Goal: Task Accomplishment & Management: Complete application form

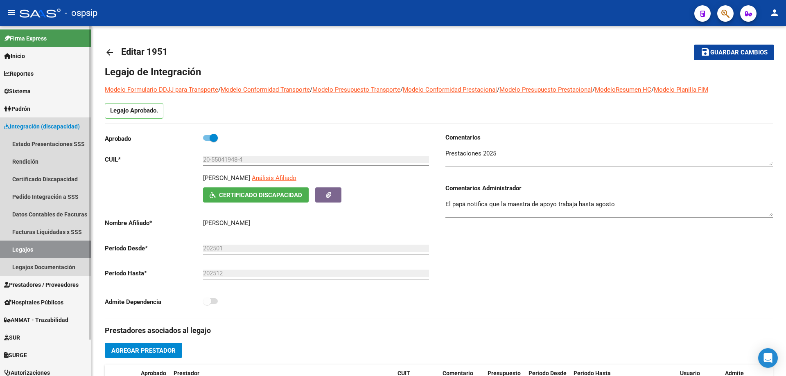
click at [29, 248] on link "Legajos" at bounding box center [45, 250] width 91 height 18
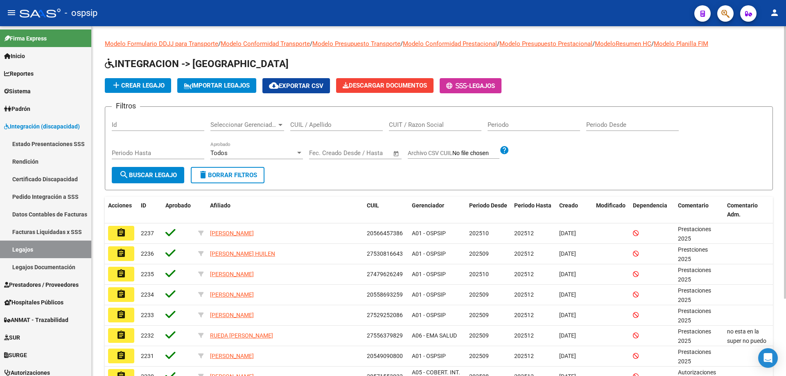
click at [318, 126] on input "CUIL / Apellido" at bounding box center [336, 124] width 92 height 7
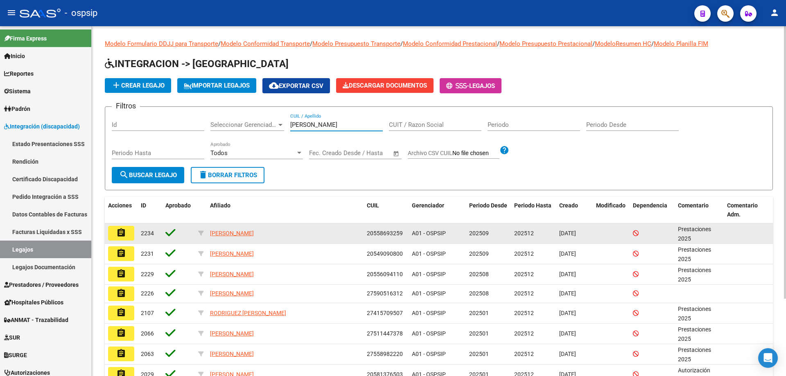
type input "[PERSON_NAME]"
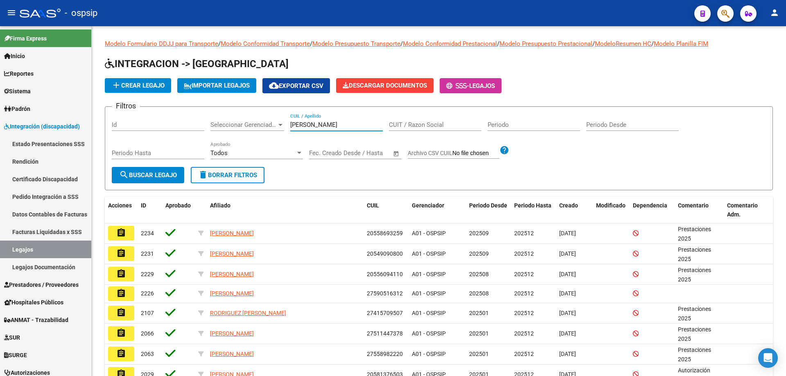
click at [124, 231] on mat-icon "assignment" at bounding box center [121, 233] width 10 height 10
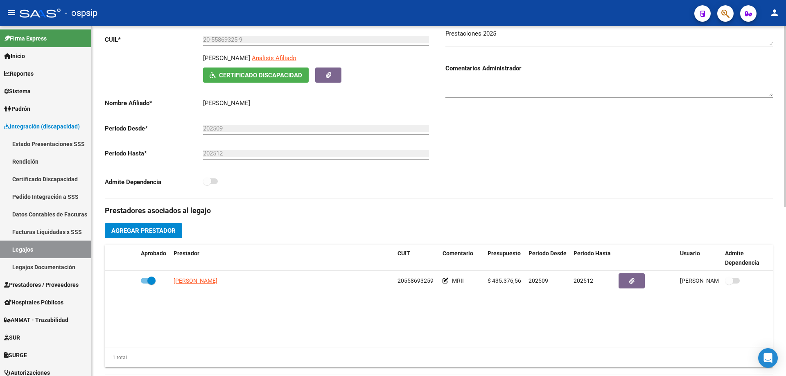
scroll to position [123, 0]
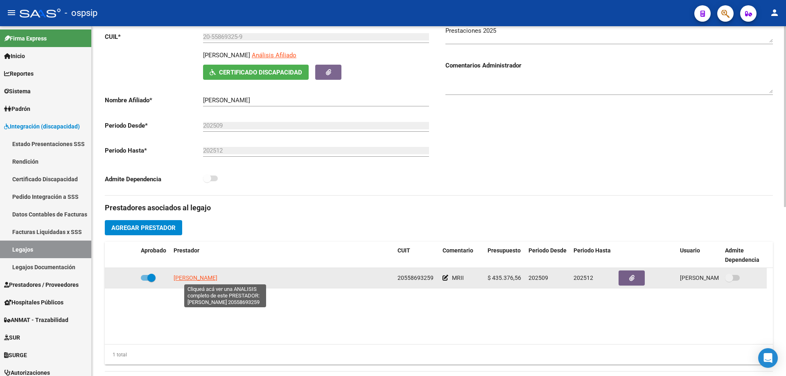
click at [217, 280] on span "[PERSON_NAME]" at bounding box center [196, 278] width 44 height 7
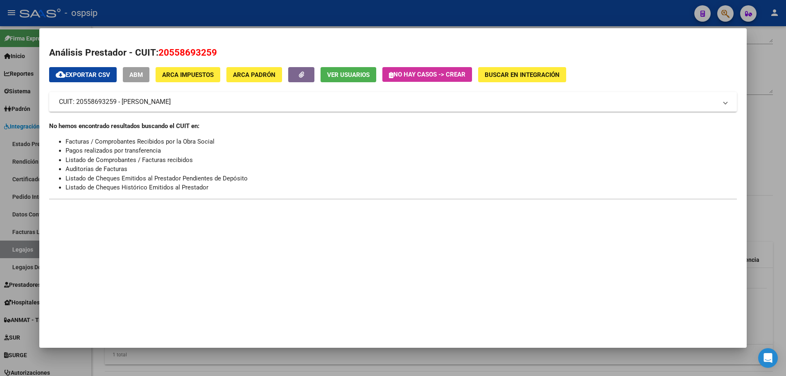
click at [772, 196] on div at bounding box center [393, 188] width 786 height 376
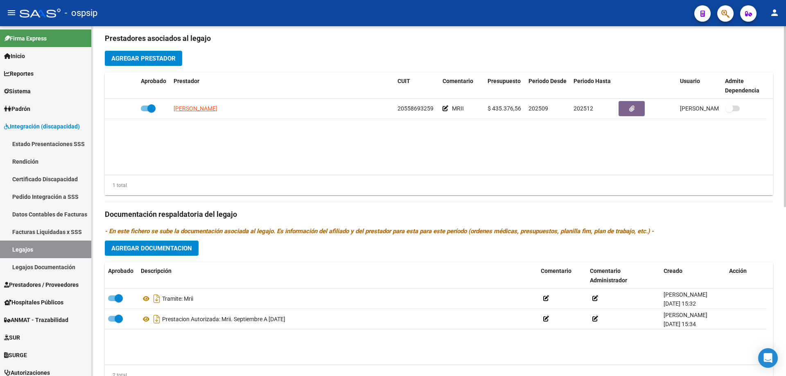
scroll to position [327, 0]
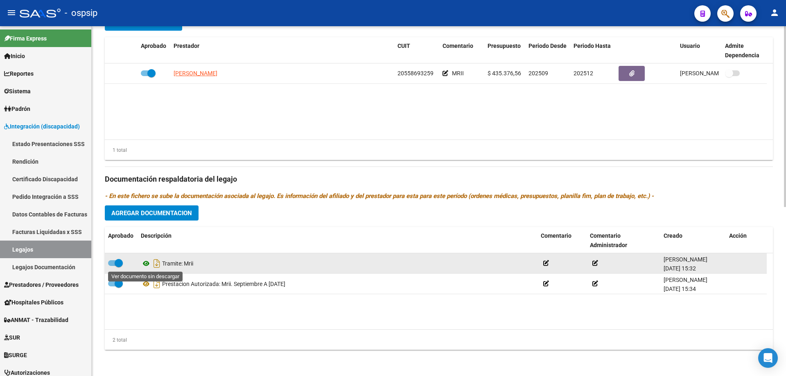
click at [148, 263] on icon at bounding box center [146, 264] width 11 height 10
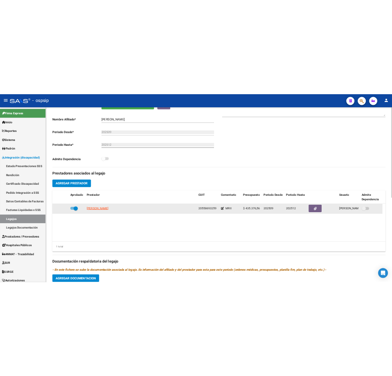
scroll to position [164, 0]
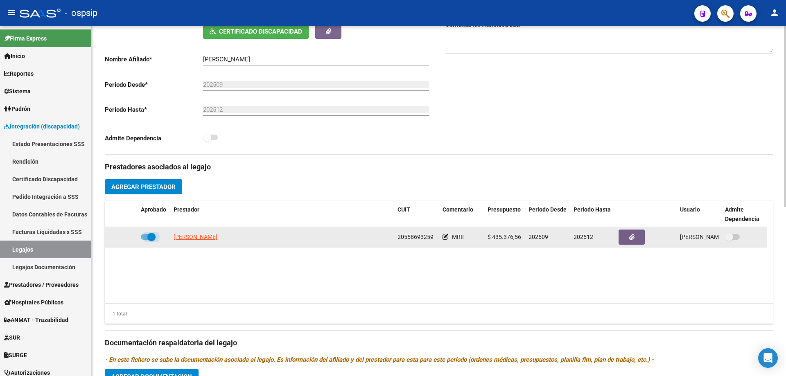
click at [152, 239] on span at bounding box center [151, 237] width 8 height 8
click at [145, 240] on input "checkbox" at bounding box center [144, 240] width 0 height 0
checkbox input "false"
click at [110, 235] on icon at bounding box center [110, 237] width 5 height 6
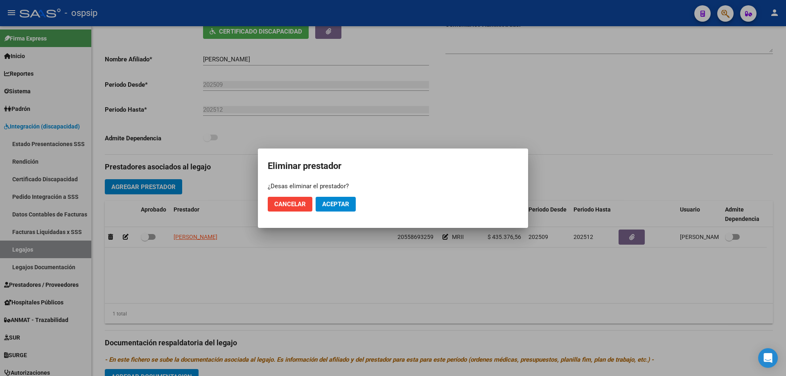
click at [339, 212] on mat-dialog-actions "Cancelar Aceptar" at bounding box center [393, 204] width 250 height 28
click at [348, 206] on span "Aceptar" at bounding box center [335, 204] width 27 height 7
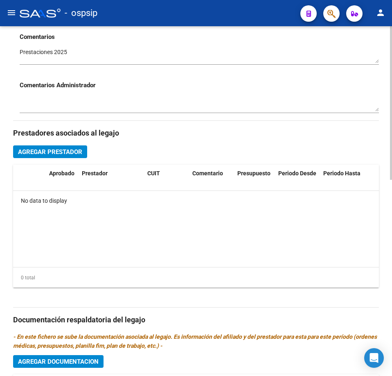
scroll to position [286, 0]
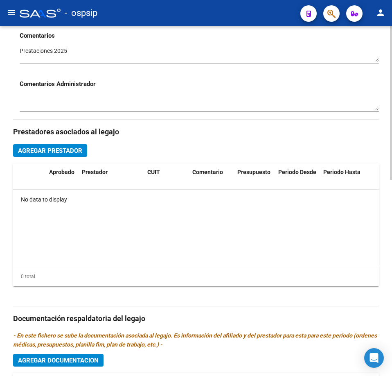
click at [62, 153] on span "Agregar Prestador" at bounding box center [50, 150] width 64 height 7
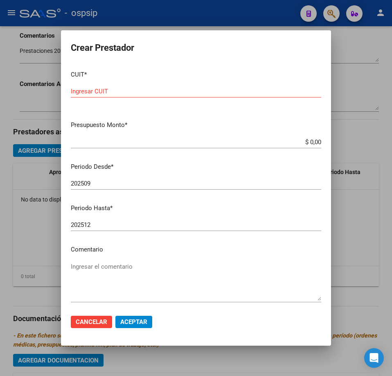
click at [125, 92] on input "Ingresar CUIT" at bounding box center [196, 91] width 250 height 7
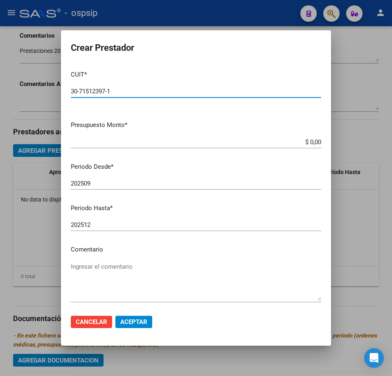
type input "30-71512397-1"
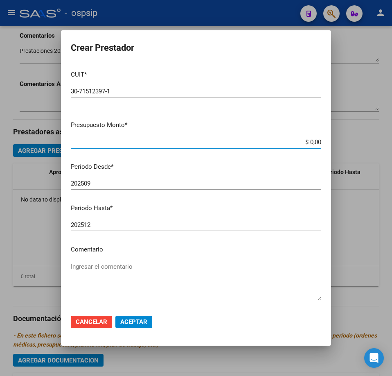
click at [315, 142] on input "$ 0,00" at bounding box center [196, 141] width 250 height 7
type input "$ 435.376,52"
click at [97, 279] on textarea "Ingresar el comentario" at bounding box center [196, 281] width 250 height 38
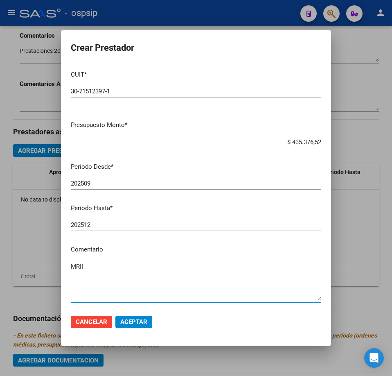
type textarea "MRII"
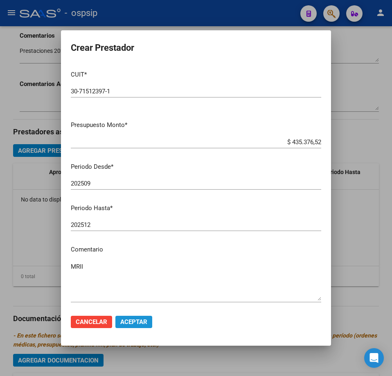
drag, startPoint x: 138, startPoint y: 321, endPoint x: 150, endPoint y: 316, distance: 13.2
click at [138, 320] on span "Aceptar" at bounding box center [133, 321] width 27 height 7
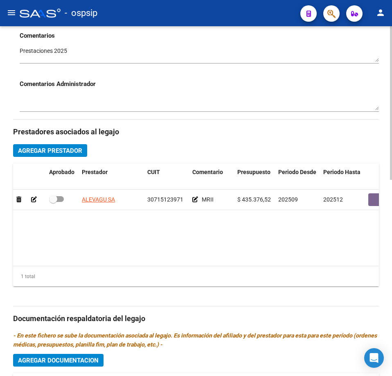
drag, startPoint x: 61, startPoint y: 201, endPoint x: 89, endPoint y: 228, distance: 38.8
click at [61, 201] on span at bounding box center [56, 199] width 15 height 6
click at [53, 202] on input "checkbox" at bounding box center [53, 202] width 0 height 0
checkbox input "true"
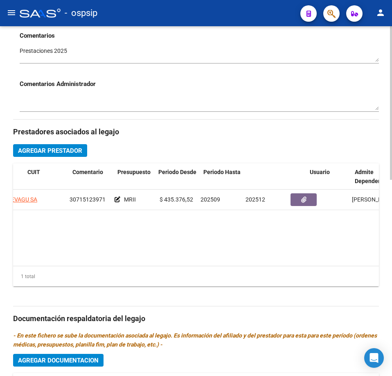
scroll to position [0, 138]
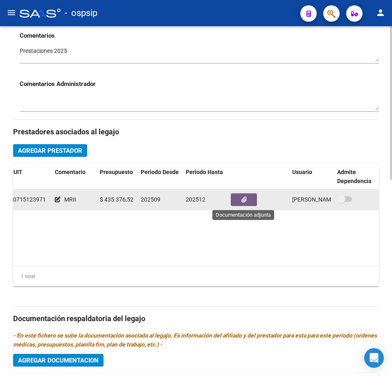
click at [247, 203] on button "button" at bounding box center [244, 199] width 26 height 13
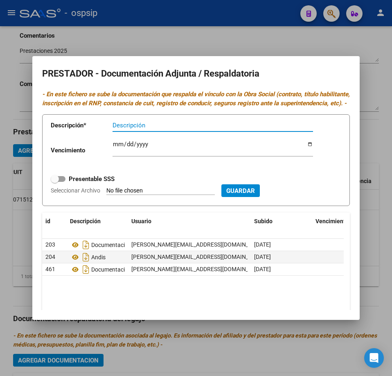
click at [381, 311] on div at bounding box center [196, 188] width 392 height 376
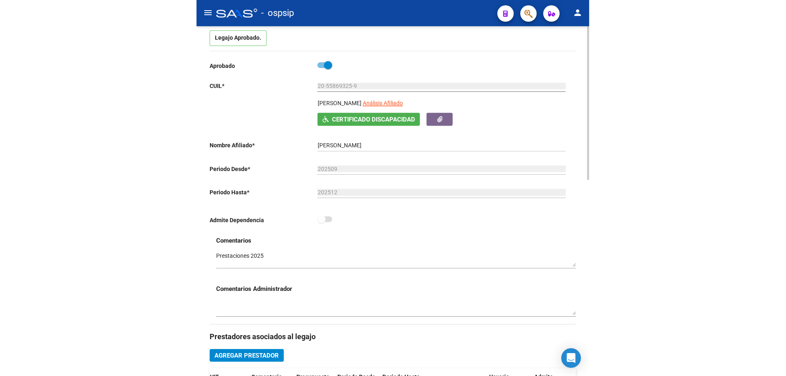
scroll to position [0, 0]
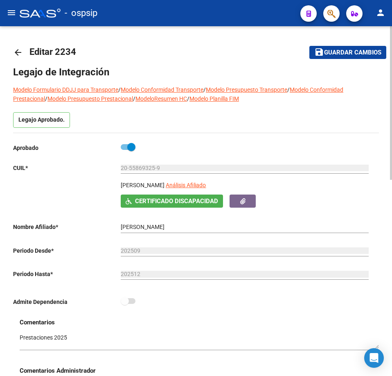
click at [356, 56] on span "Guardar cambios" at bounding box center [352, 52] width 57 height 7
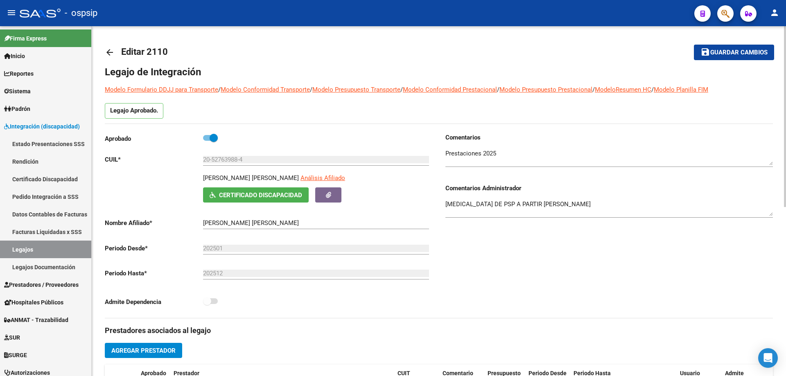
scroll to position [29, 0]
